Goal: Task Accomplishment & Management: Manage account settings

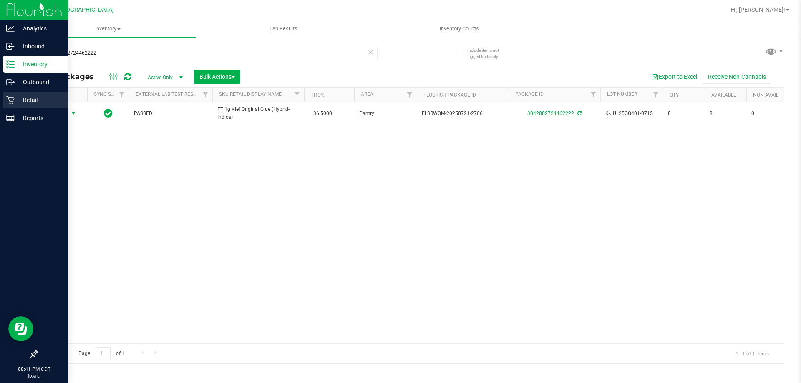
click at [36, 101] on p "Retail" at bounding box center [40, 100] width 50 height 10
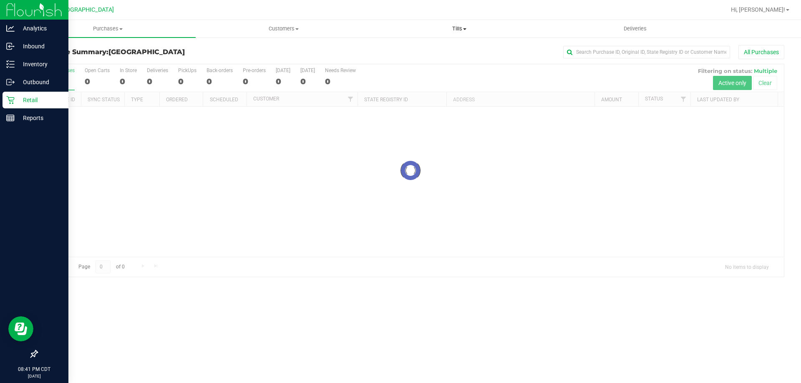
click at [462, 25] on uib-tab-heading "Tills Manage tills Reconcile e-payments" at bounding box center [459, 28] width 175 height 17
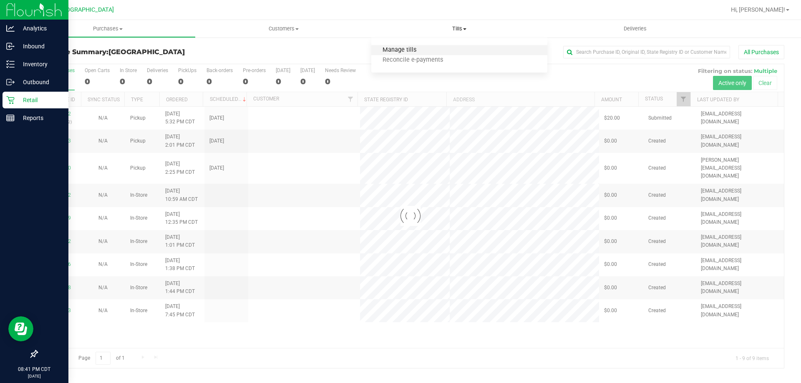
click at [412, 51] on span "Manage tills" at bounding box center [399, 50] width 56 height 7
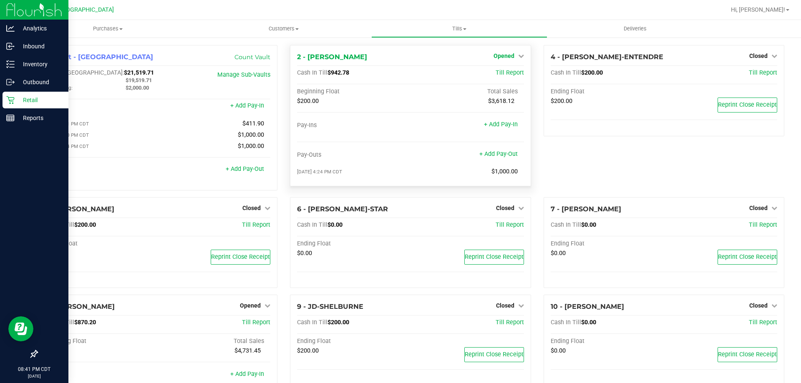
click at [496, 53] on span "Opened" at bounding box center [503, 56] width 21 height 7
click at [502, 73] on link "Close Till" at bounding box center [504, 73] width 23 height 7
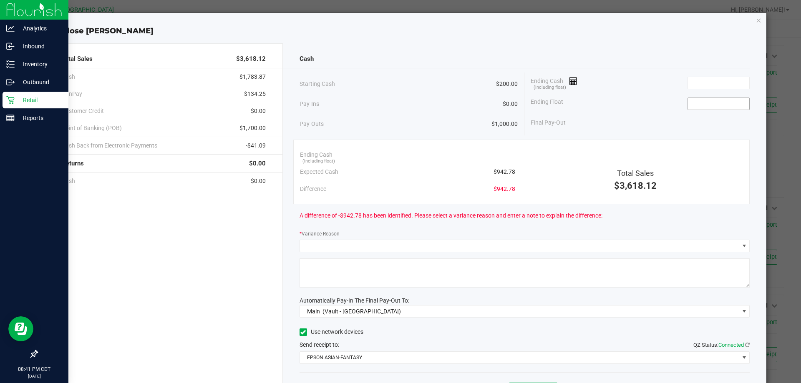
click at [693, 106] on input at bounding box center [718, 104] width 61 height 12
type input "$200.00"
click at [708, 87] on input at bounding box center [718, 83] width 61 height 12
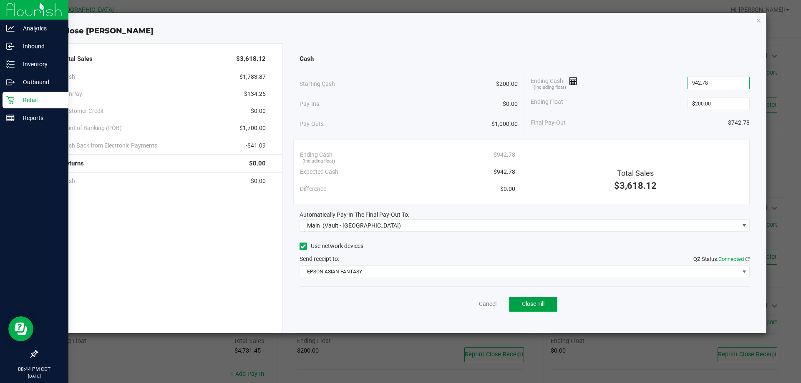
type input "$942.78"
click at [545, 310] on button "Close Till" at bounding box center [533, 304] width 48 height 15
click at [757, 22] on icon "button" at bounding box center [759, 20] width 6 height 10
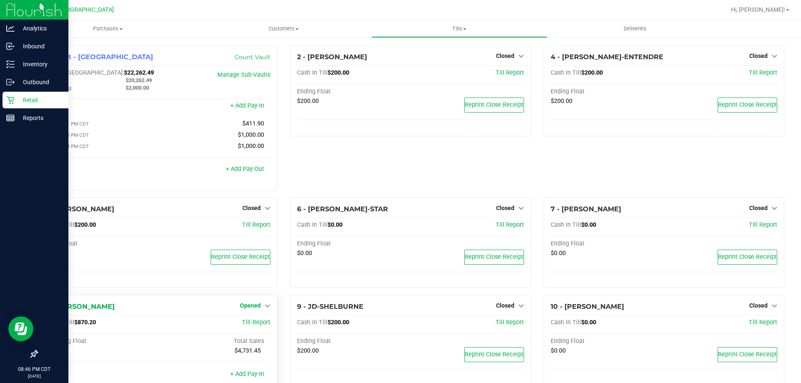
click at [261, 309] on link "Opened" at bounding box center [255, 305] width 30 height 7
click at [266, 329] on div "Close Till" at bounding box center [252, 323] width 62 height 10
click at [252, 322] on link "Close Till" at bounding box center [251, 323] width 23 height 7
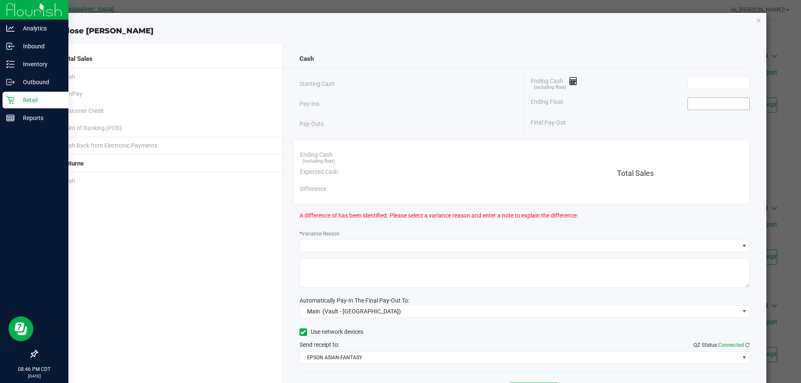
click at [698, 101] on input at bounding box center [718, 104] width 61 height 12
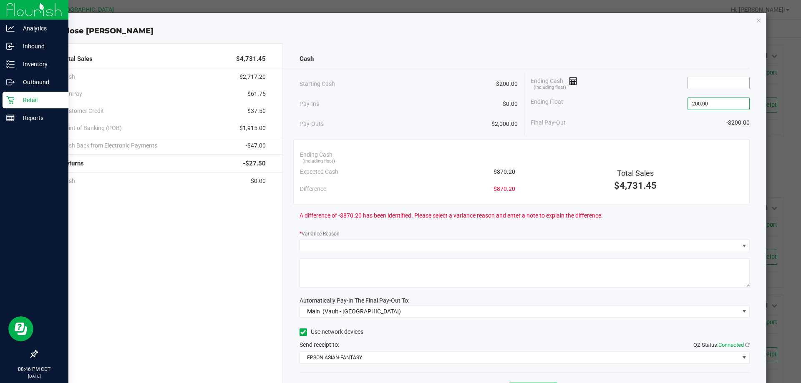
type input "$200.00"
click at [691, 87] on input at bounding box center [718, 83] width 61 height 12
type input "870"
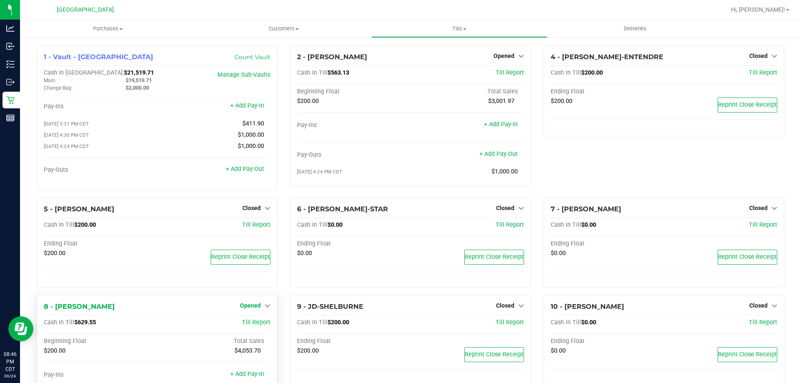
click at [251, 307] on span "Opened" at bounding box center [250, 305] width 21 height 7
click at [251, 326] on link "Close Till" at bounding box center [251, 323] width 23 height 7
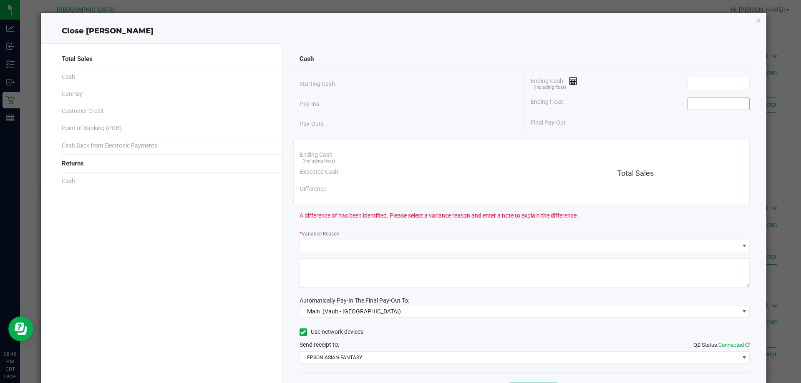
click at [734, 103] on input at bounding box center [718, 104] width 61 height 12
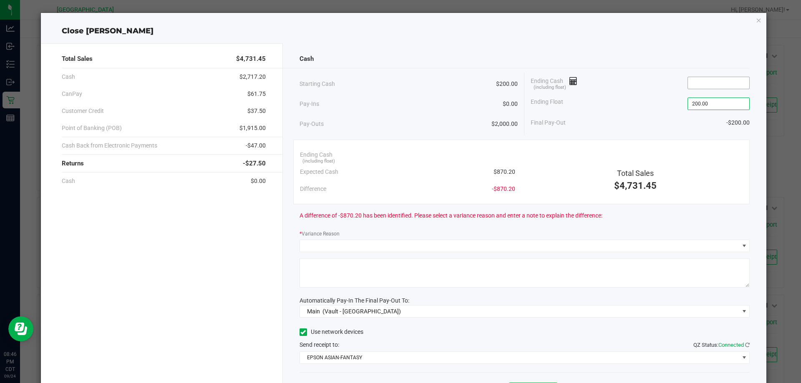
type input "$200.00"
click at [722, 79] on input at bounding box center [718, 83] width 61 height 12
click at [705, 78] on input at bounding box center [718, 83] width 61 height 12
type input "8"
type input "7"
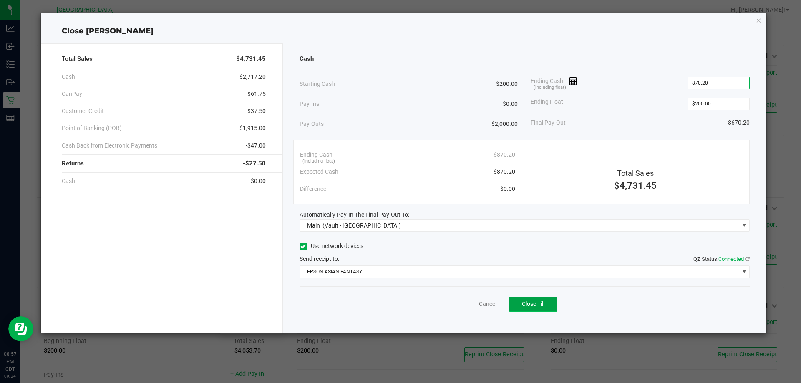
type input "$870.20"
click at [527, 307] on span "Close Till" at bounding box center [533, 304] width 23 height 7
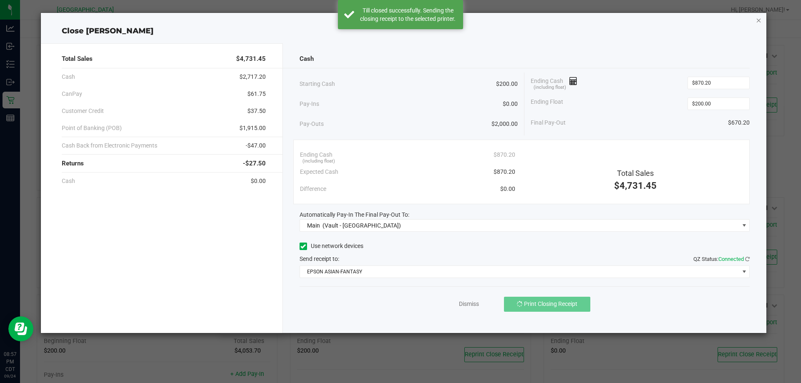
click at [759, 22] on icon "button" at bounding box center [759, 20] width 6 height 10
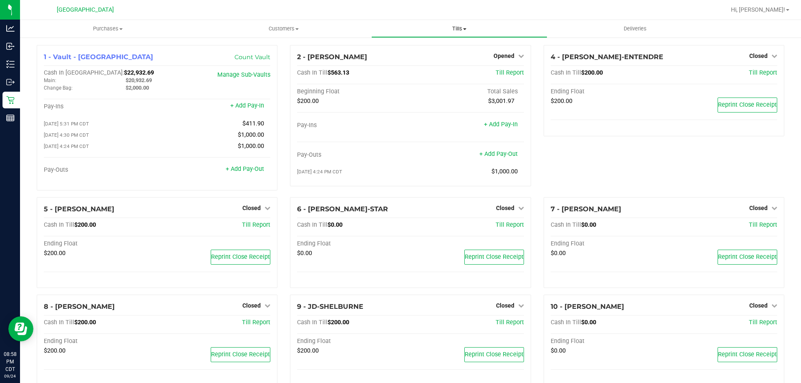
click at [461, 28] on span "Tills" at bounding box center [459, 29] width 175 height 8
click at [436, 60] on span "Reconcile e-payments" at bounding box center [412, 60] width 83 height 7
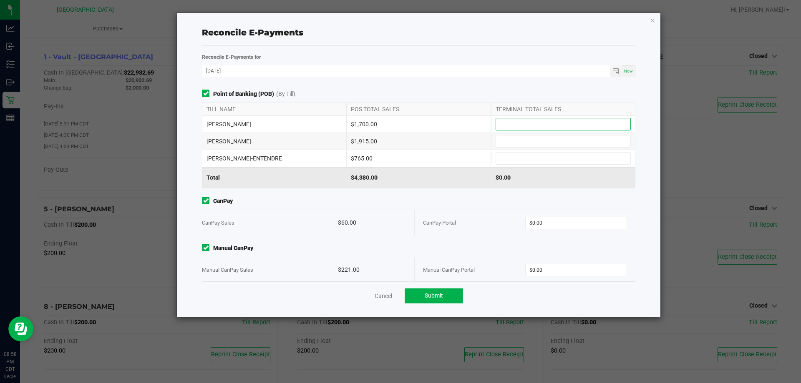
click at [545, 121] on input at bounding box center [563, 124] width 134 height 12
type input "$1,700.00"
click at [508, 140] on input at bounding box center [563, 142] width 134 height 12
type input "$1,915.00"
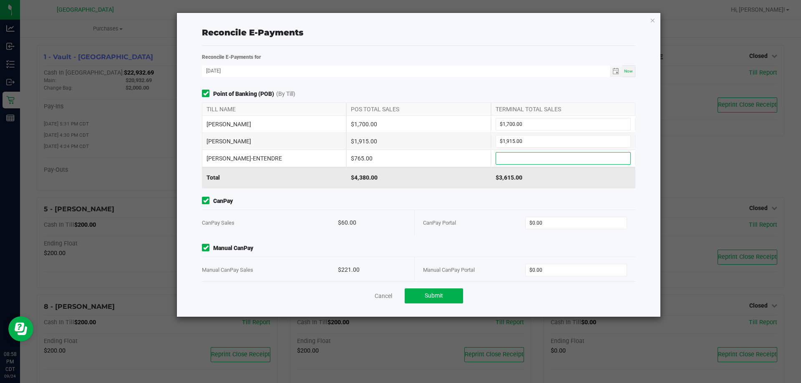
click at [521, 159] on input at bounding box center [563, 159] width 134 height 12
type input "$765.00"
click at [553, 223] on input "0" at bounding box center [575, 223] width 101 height 12
type input "$60.00"
click at [561, 270] on input "0" at bounding box center [575, 270] width 101 height 12
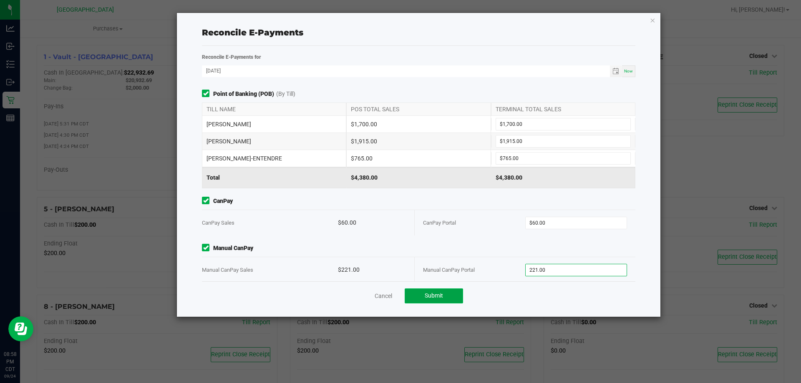
type input "$221.00"
click at [446, 295] on button "Submit" at bounding box center [434, 296] width 58 height 15
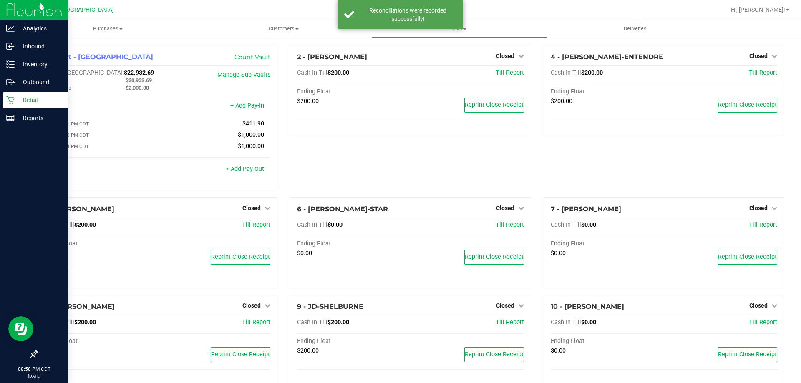
click at [25, 128] on div at bounding box center [34, 237] width 68 height 219
click at [31, 118] on p "Reports" at bounding box center [40, 118] width 50 height 10
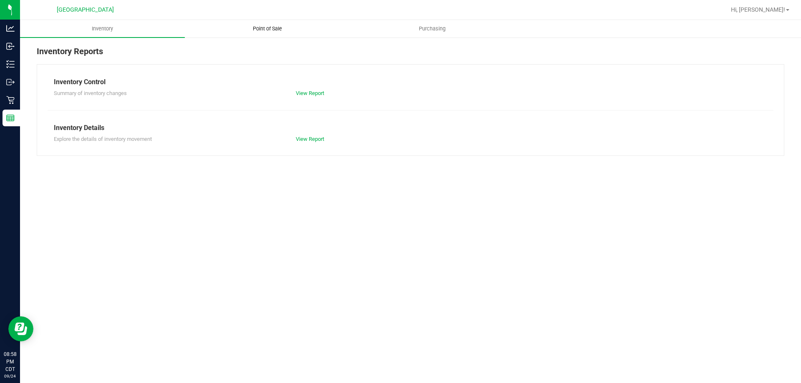
click at [290, 30] on span "Point of Sale" at bounding box center [267, 29] width 52 height 8
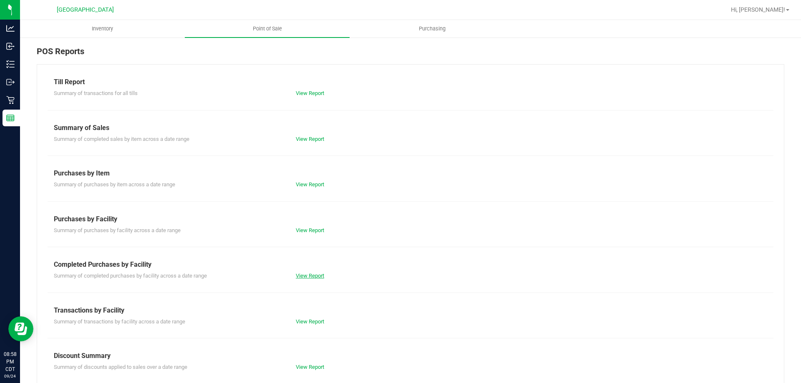
click at [307, 274] on link "View Report" at bounding box center [310, 276] width 28 height 6
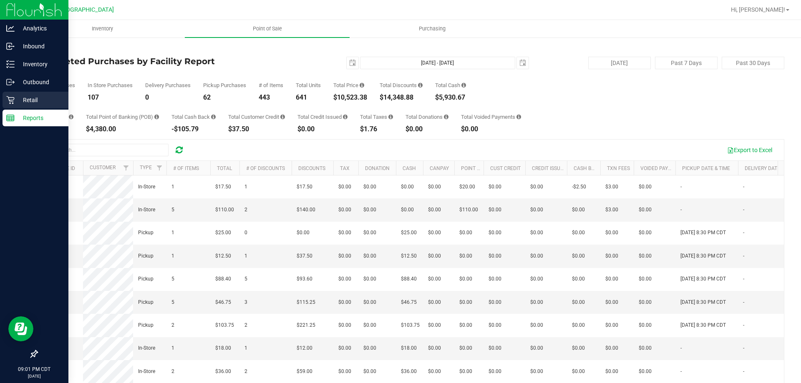
click at [18, 102] on p "Retail" at bounding box center [40, 100] width 50 height 10
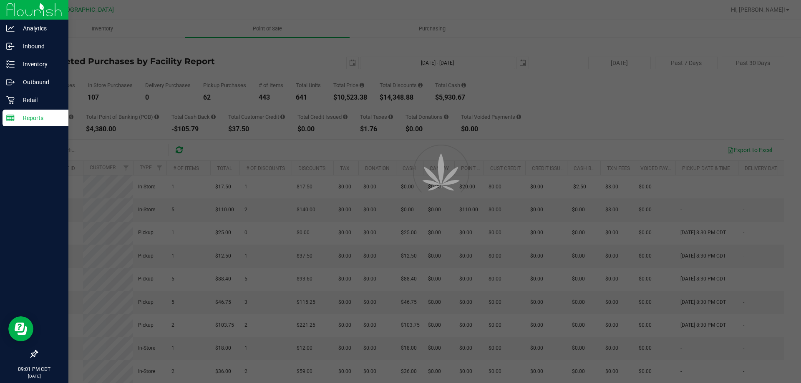
click at [19, 123] on div "Reports" at bounding box center [36, 118] width 66 height 17
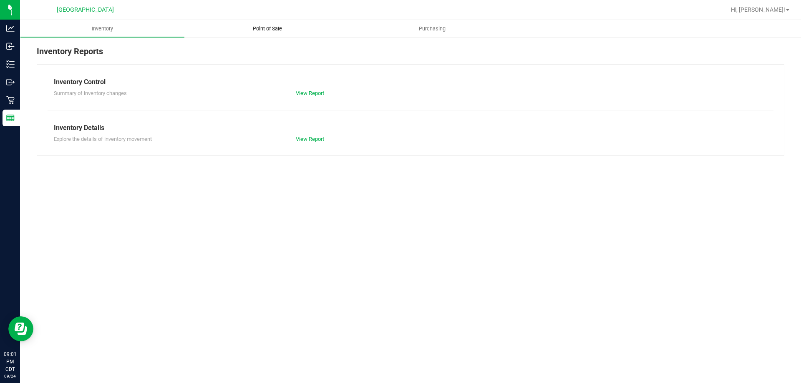
click at [276, 33] on uib-tab-heading "Point of Sale" at bounding box center [267, 29] width 165 height 18
